Goal: Information Seeking & Learning: Learn about a topic

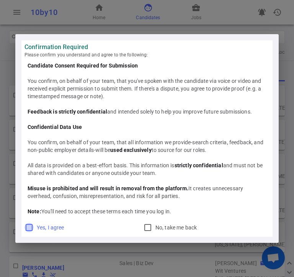
click at [28, 229] on input "Yes, I agree" at bounding box center [29, 227] width 9 height 9
checkbox input "true"
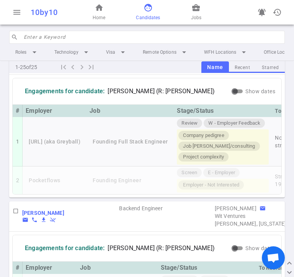
scroll to position [0, 0]
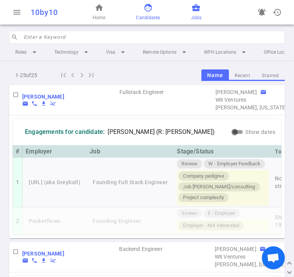
click at [196, 10] on span "business_center" at bounding box center [196, 7] width 9 height 9
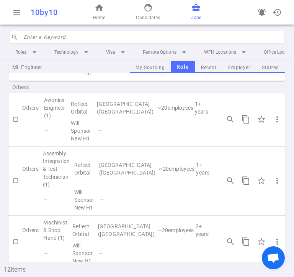
scroll to position [529, 0]
click at [164, 54] on td "~ 2 employees" at bounding box center [181, 42] width 34 height 23
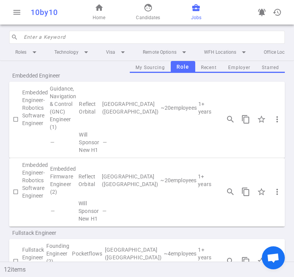
scroll to position [0, 0]
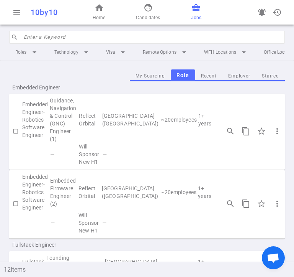
click at [262, 179] on td "search_insights content_copy star_border more_vert chevron_right" at bounding box center [259, 203] width 90 height 61
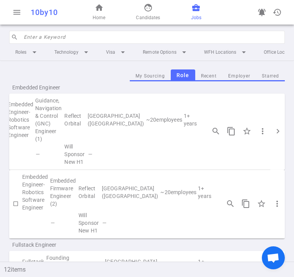
scroll to position [0, 15]
click at [174, 221] on td "—" at bounding box center [157, 222] width 113 height 23
